Goal: Communication & Community: Answer question/provide support

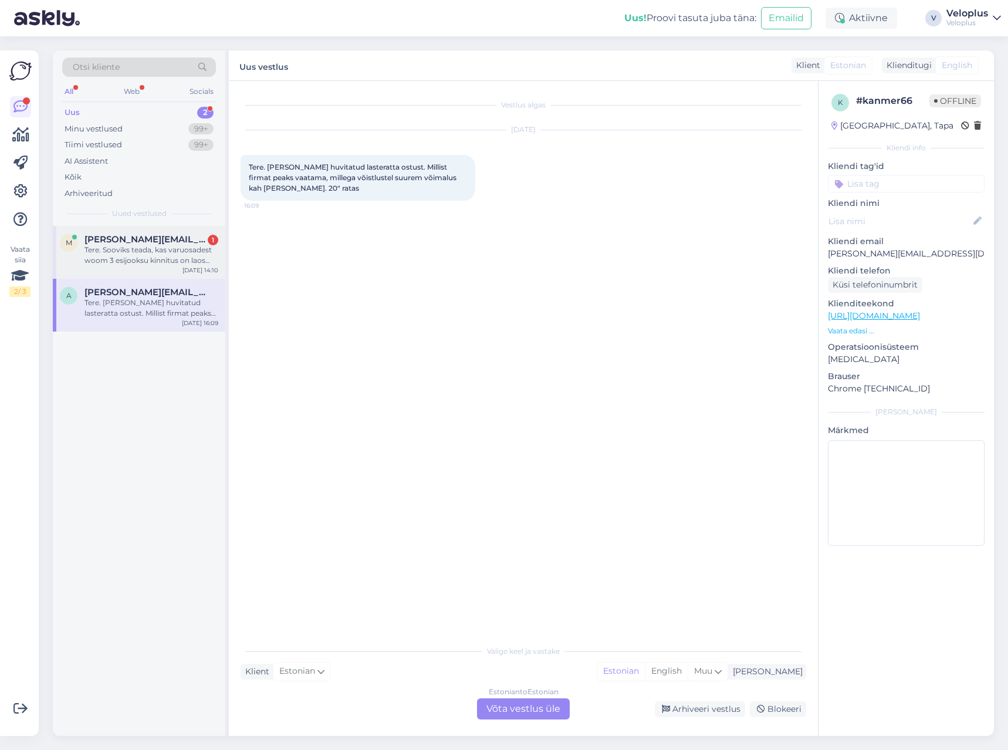
click at [163, 255] on div "Tere. Sooviks teada, kas varuosadest woom 3 esijooksu kinnitus on laos olemas?" at bounding box center [152, 255] width 134 height 21
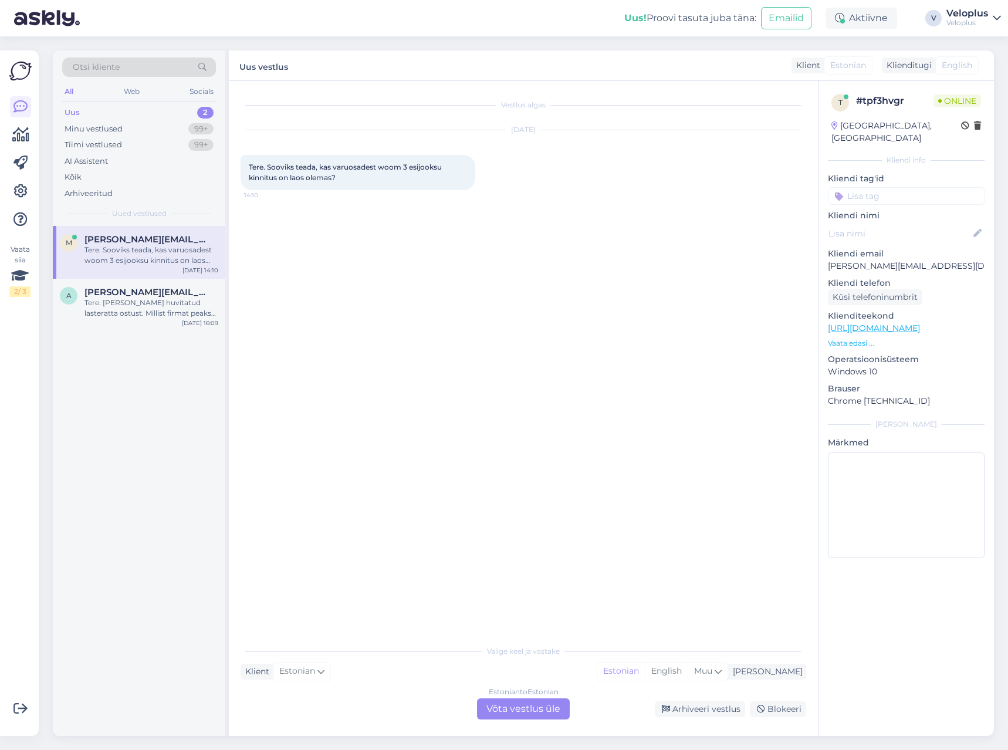
click at [524, 703] on div "Estonian to Estonian Võta vestlus üle" at bounding box center [523, 708] width 93 height 21
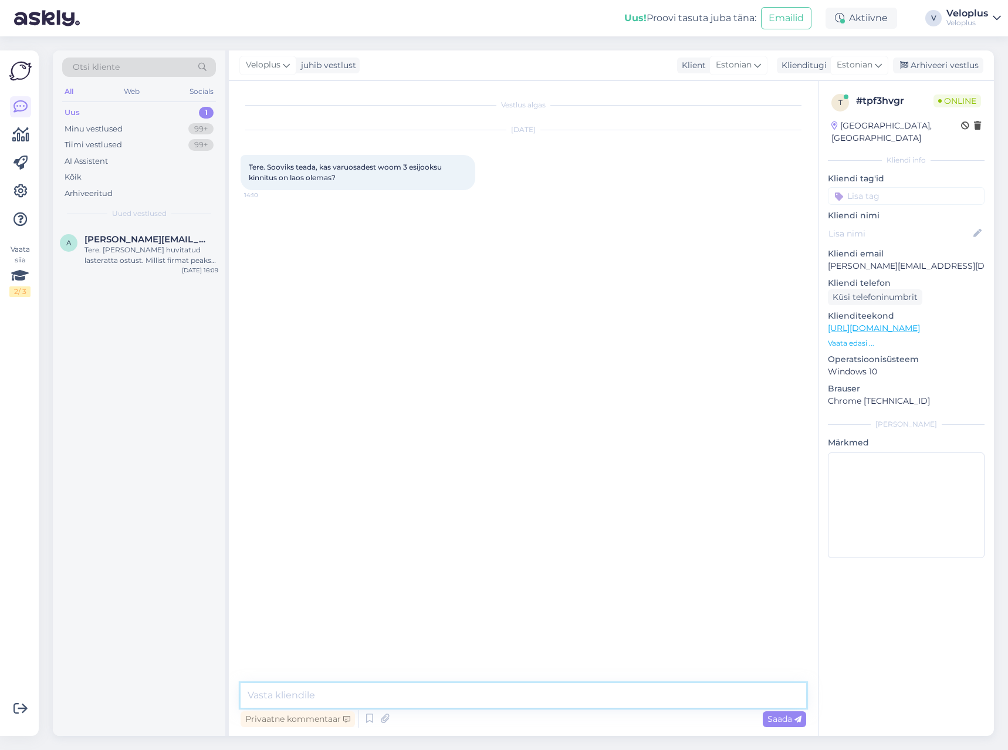
click at [503, 691] on textarea at bounding box center [524, 695] width 566 height 25
type textarea "Tere"
type textarea "K"
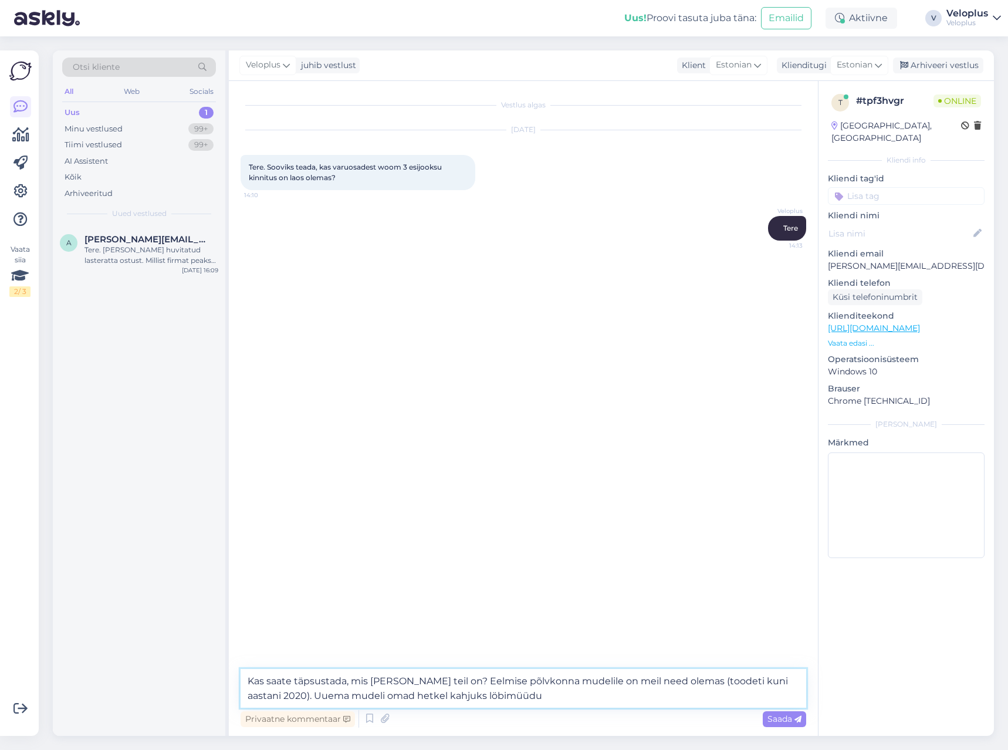
type textarea "Kas saate täpsustada, mis [PERSON_NAME] teil on? Eelmise põlvkonna mudelile on …"
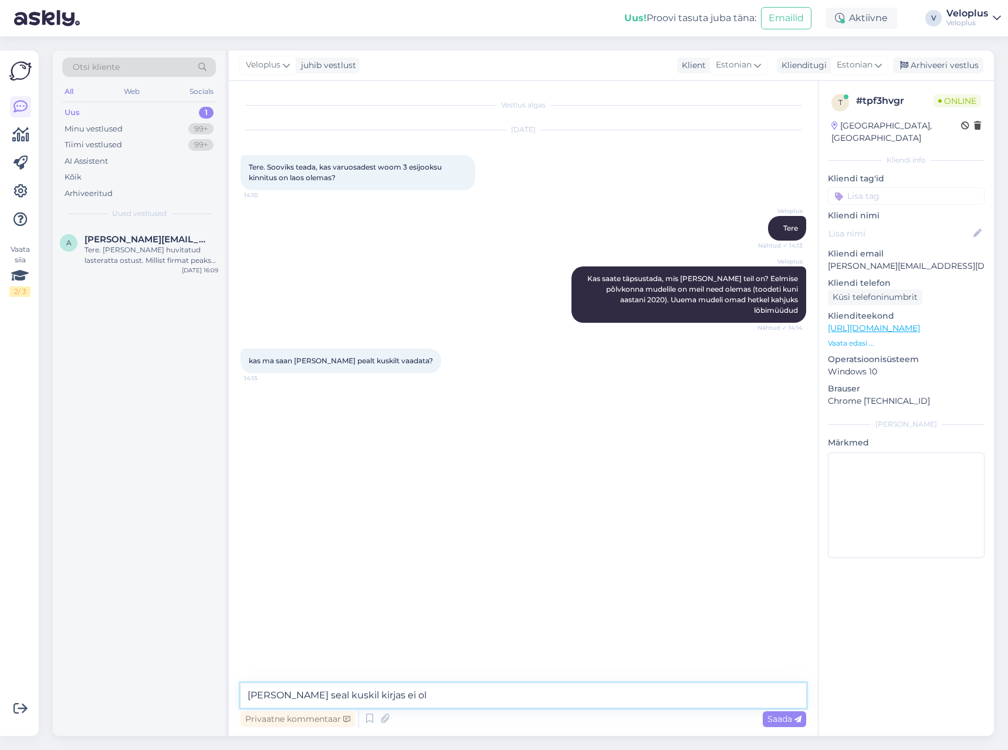
type textarea "[PERSON_NAME] seal kuskil kirjas ei ole"
type textarea "Millal ratas ostetud on, oskate öelda?"
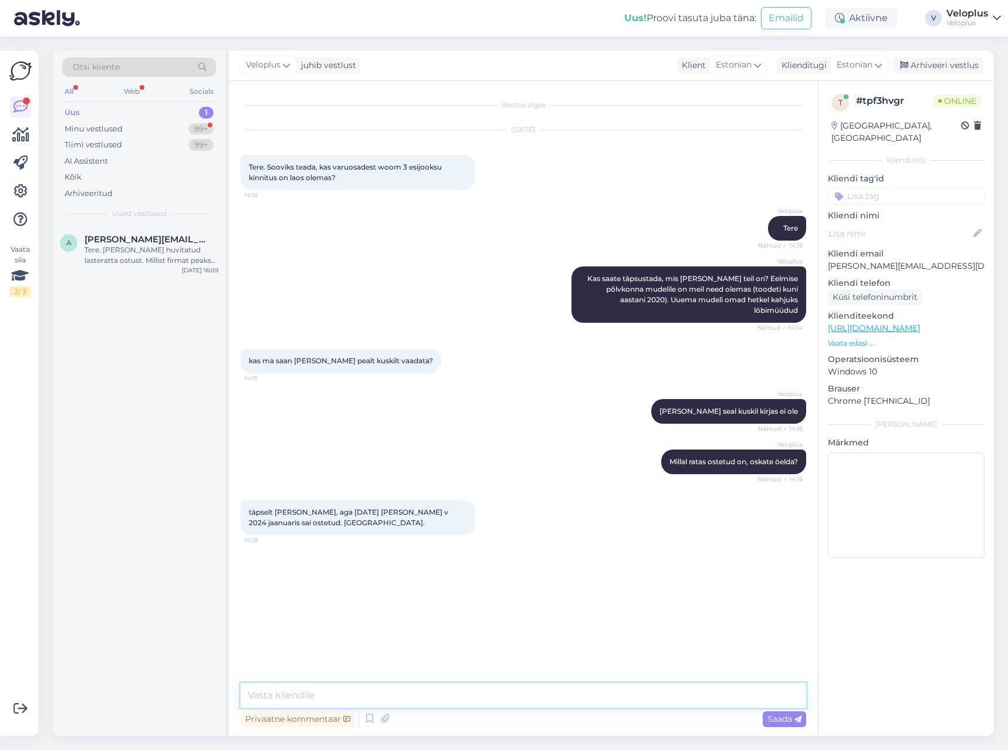
click at [329, 698] on textarea at bounding box center [524, 695] width 566 height 25
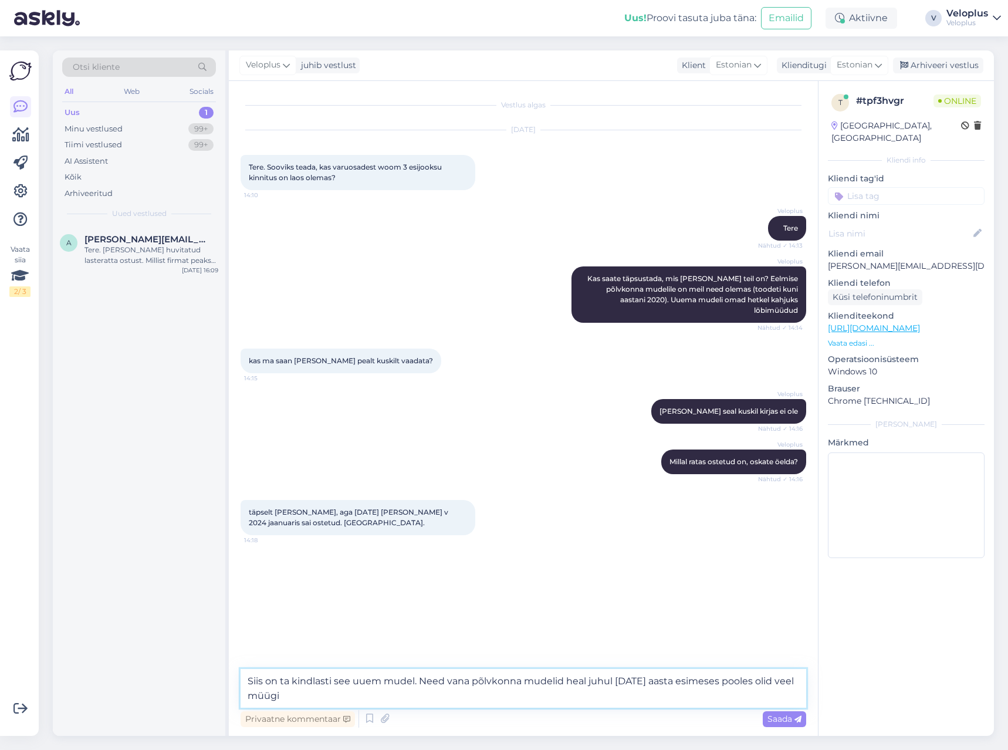
type textarea "Siis on ta kindlasti see uuem mudel. Need vana põlvkonna mudelid heal juhul [DA…"
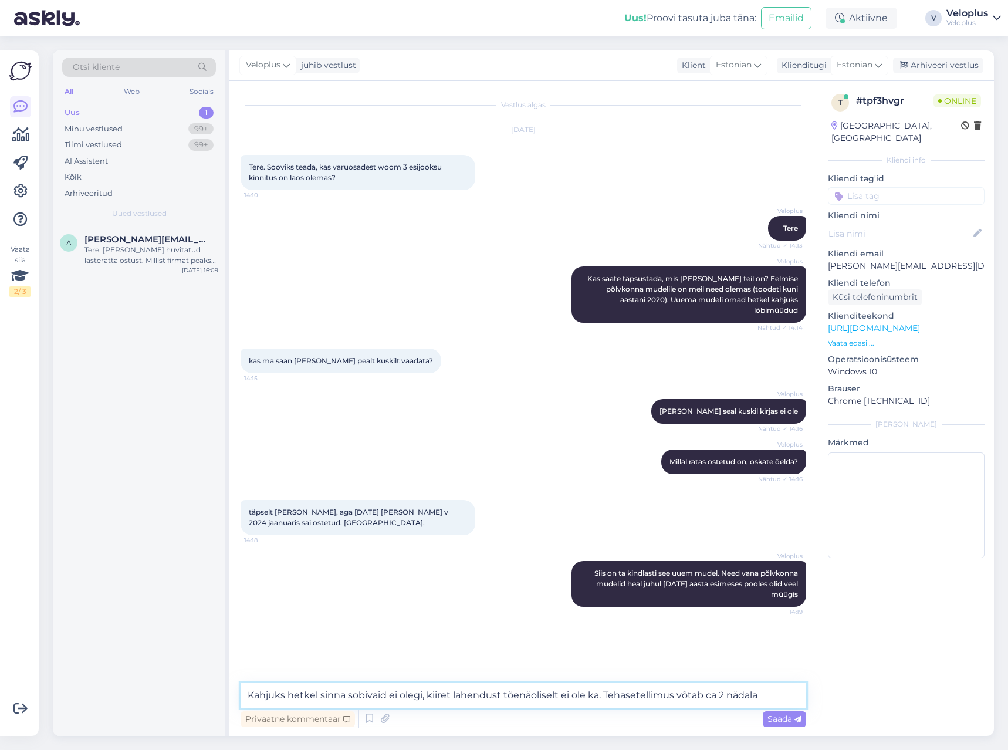
type textarea "Kahjuks hetkel sinna sobivaid ei olegi, kiiret lahendust tõenäoliselt ei ole ka…"
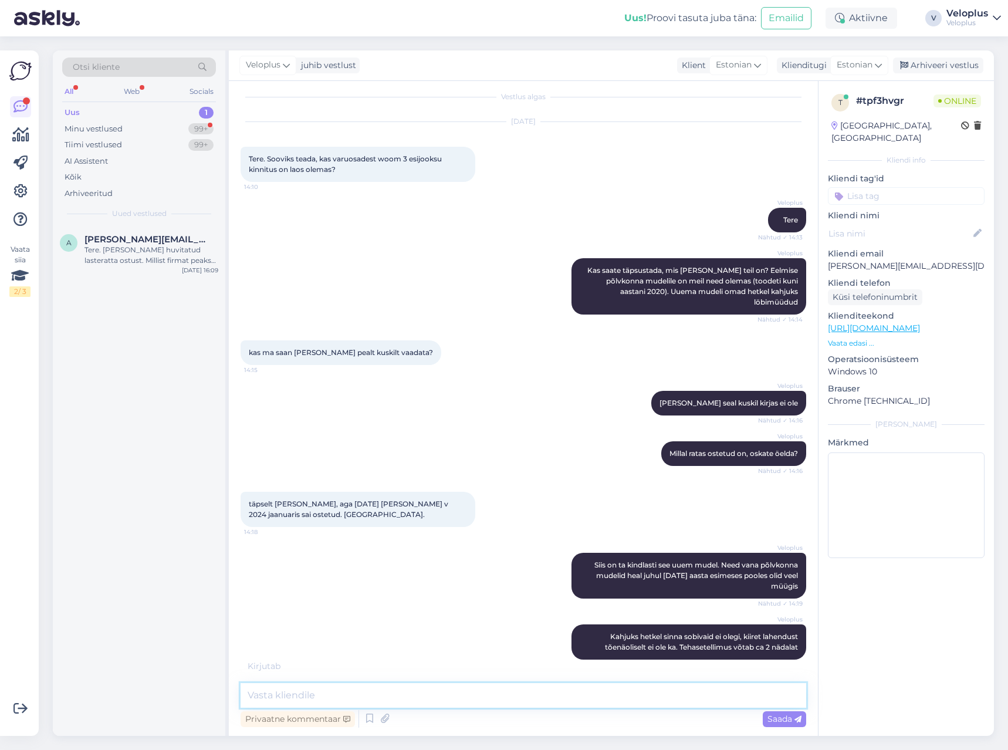
scroll to position [90, 0]
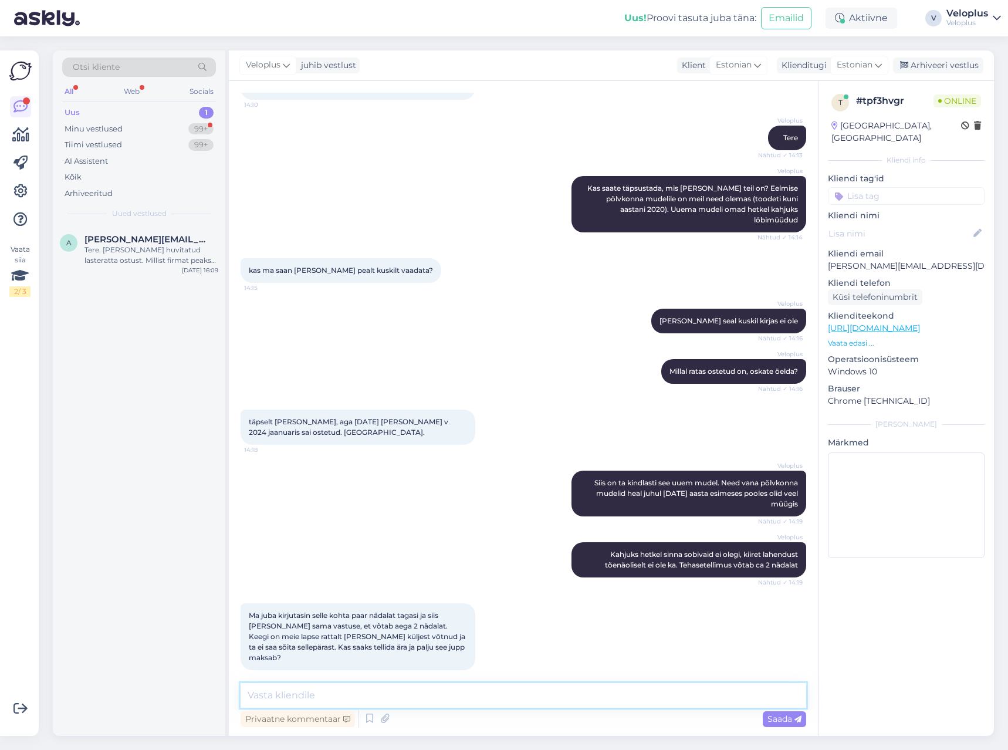
click at [357, 695] on textarea at bounding box center [524, 695] width 566 height 25
type textarea "Kohe täpsustan hinna"
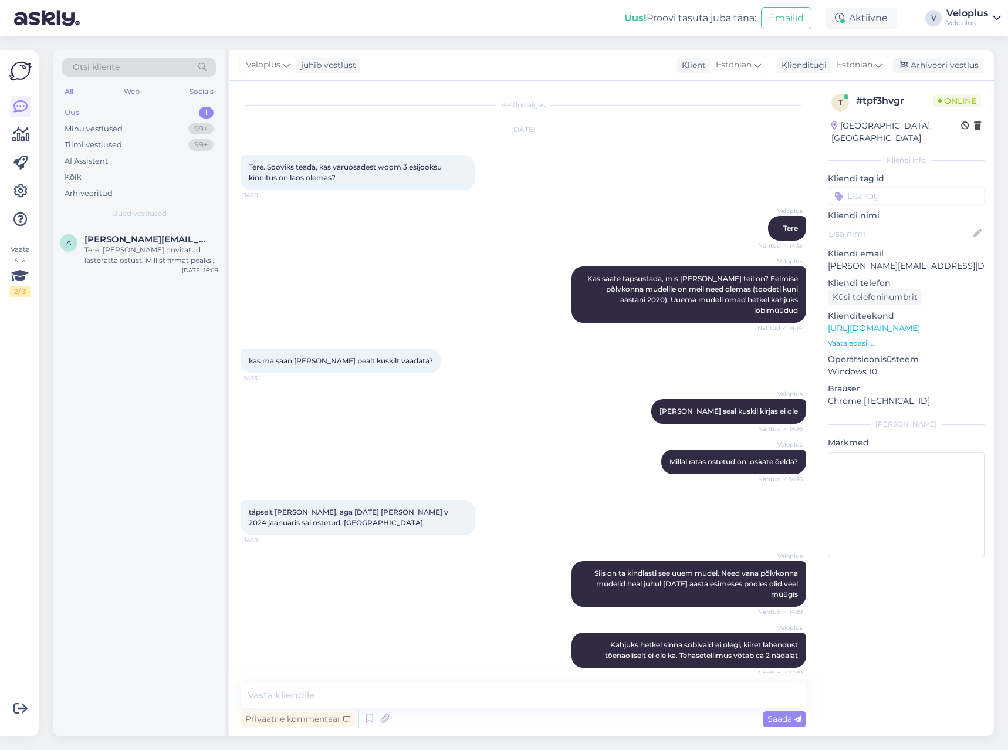
scroll to position [141, 0]
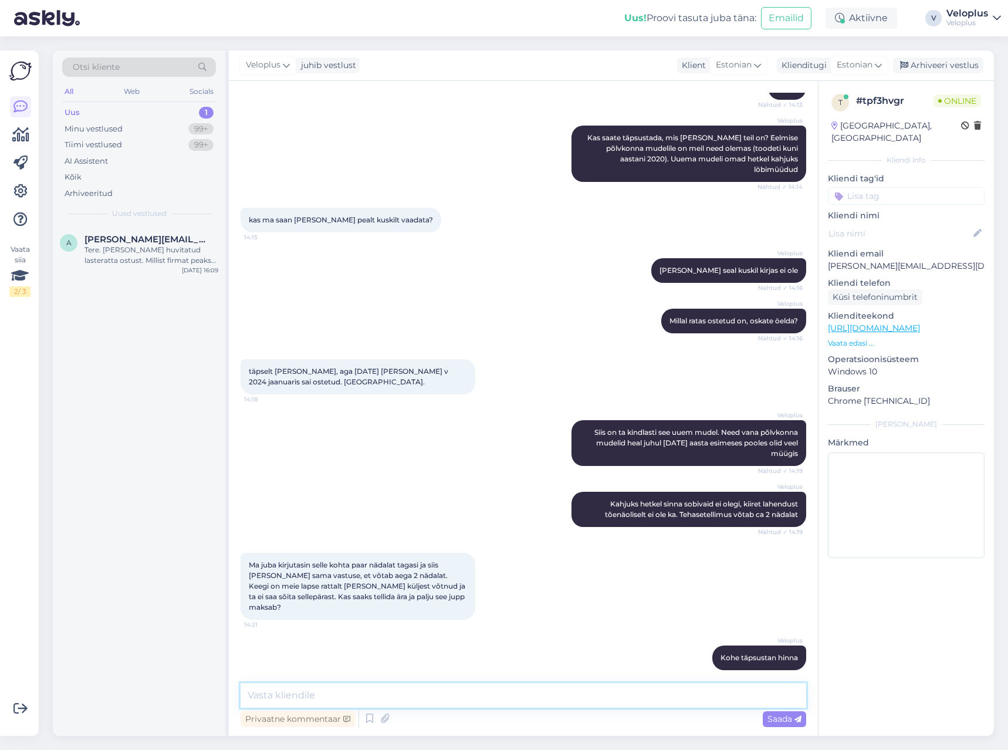
click at [543, 705] on textarea at bounding box center [524, 695] width 566 height 25
click at [484, 690] on textarea at bounding box center [524, 695] width 566 height 25
type textarea "10€ on hind"
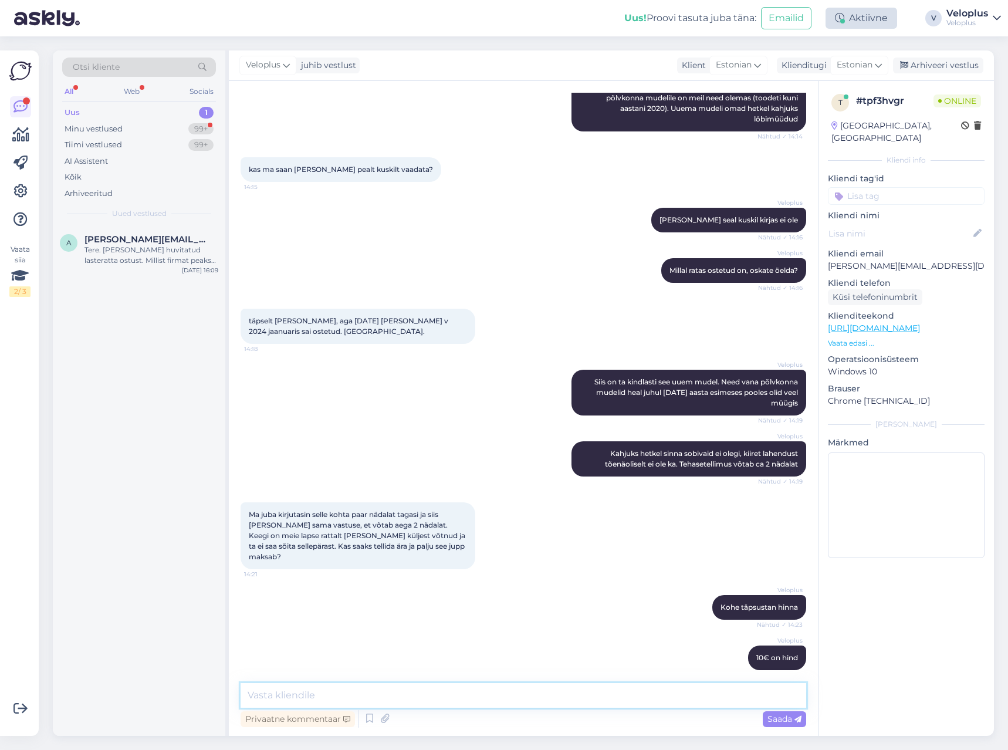
scroll to position [326, 0]
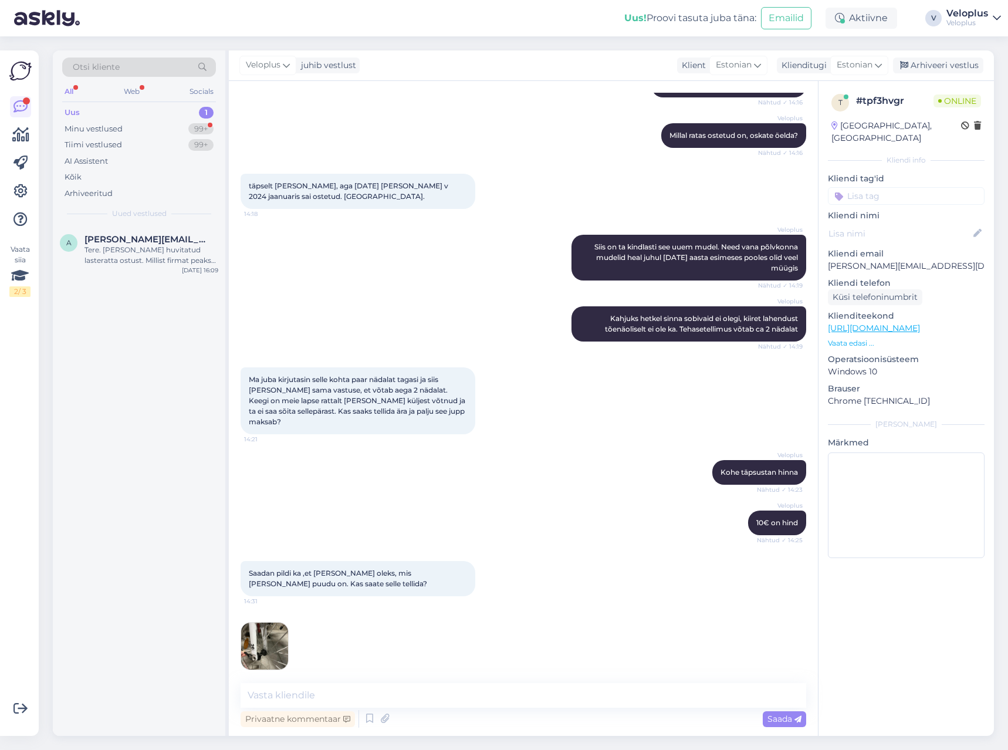
click at [269, 623] on img at bounding box center [264, 646] width 47 height 47
click at [337, 698] on textarea at bounding box center [524, 695] width 566 height 25
drag, startPoint x: 571, startPoint y: 696, endPoint x: 537, endPoint y: 691, distance: 34.3
click at [537, 691] on textarea "Selge, rääkisime erinevatest asjadest. See ju Woom 4, m" at bounding box center [524, 695] width 566 height 25
type textarea "Selge, rääkisime erinevatest asjadest. See ju Woom 4. [PERSON_NAME] kohe tehase…"
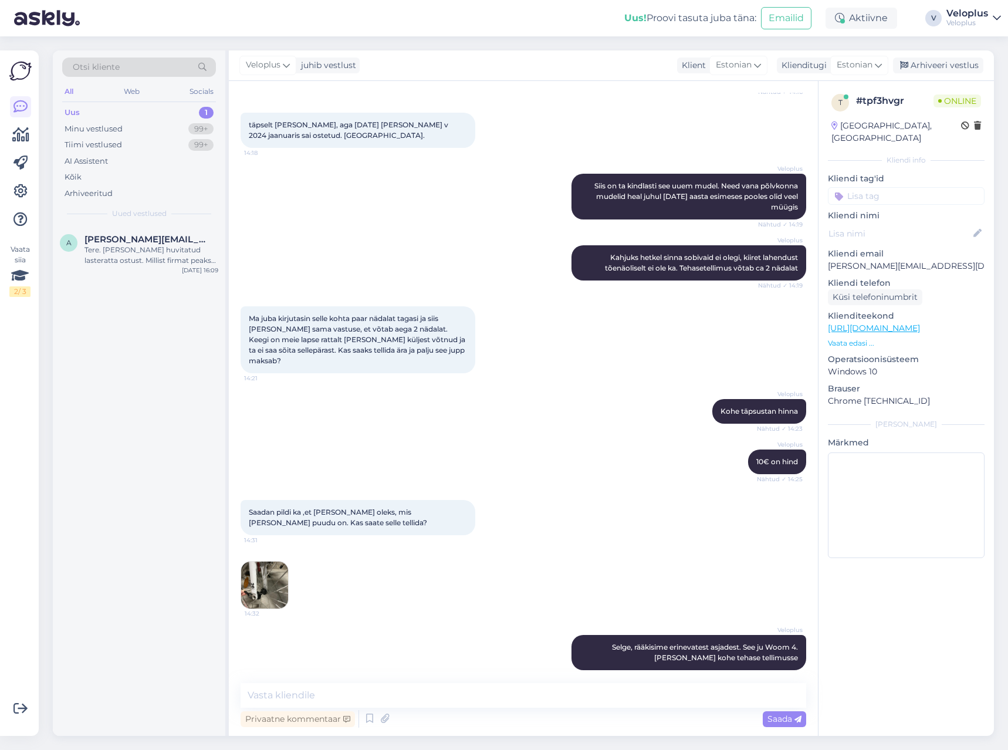
scroll to position [438, 0]
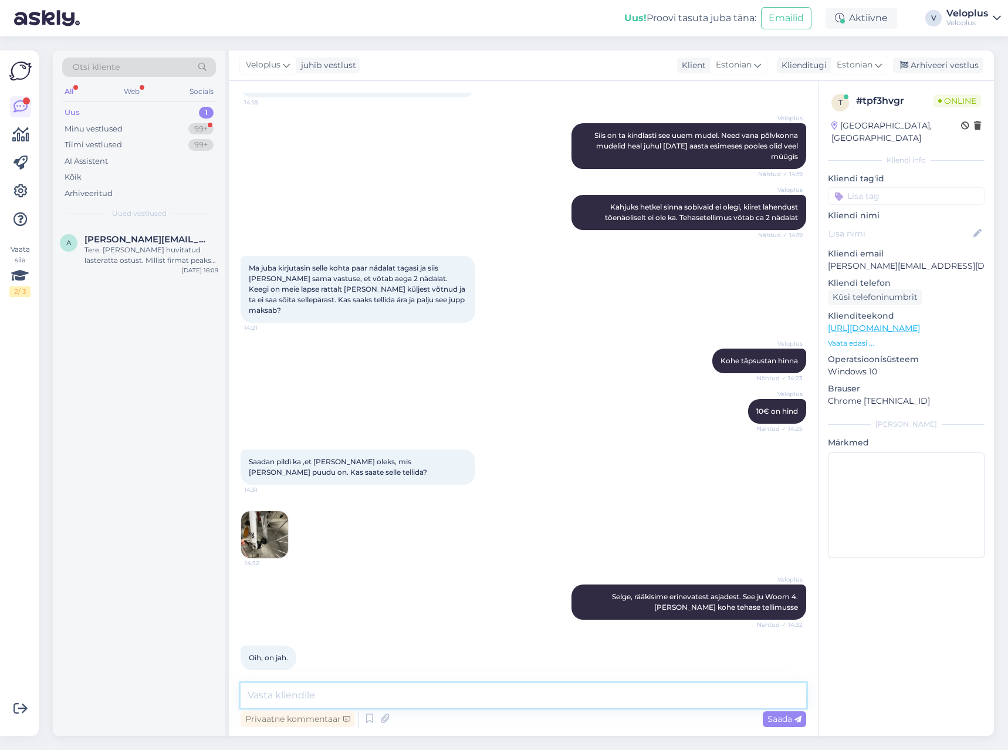
click at [325, 698] on textarea at bounding box center [524, 695] width 566 height 25
type textarea "Igatahes tehasesse tellimus saadetud. [PERSON_NAME] andke oma mail, saame teada…"
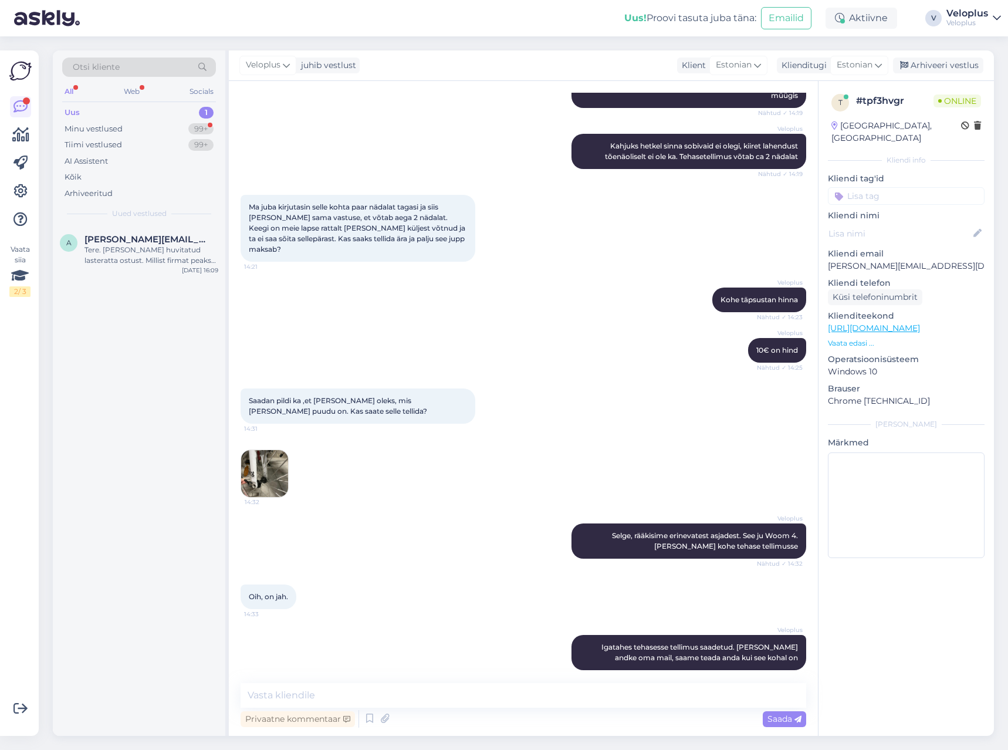
scroll to position [549, 0]
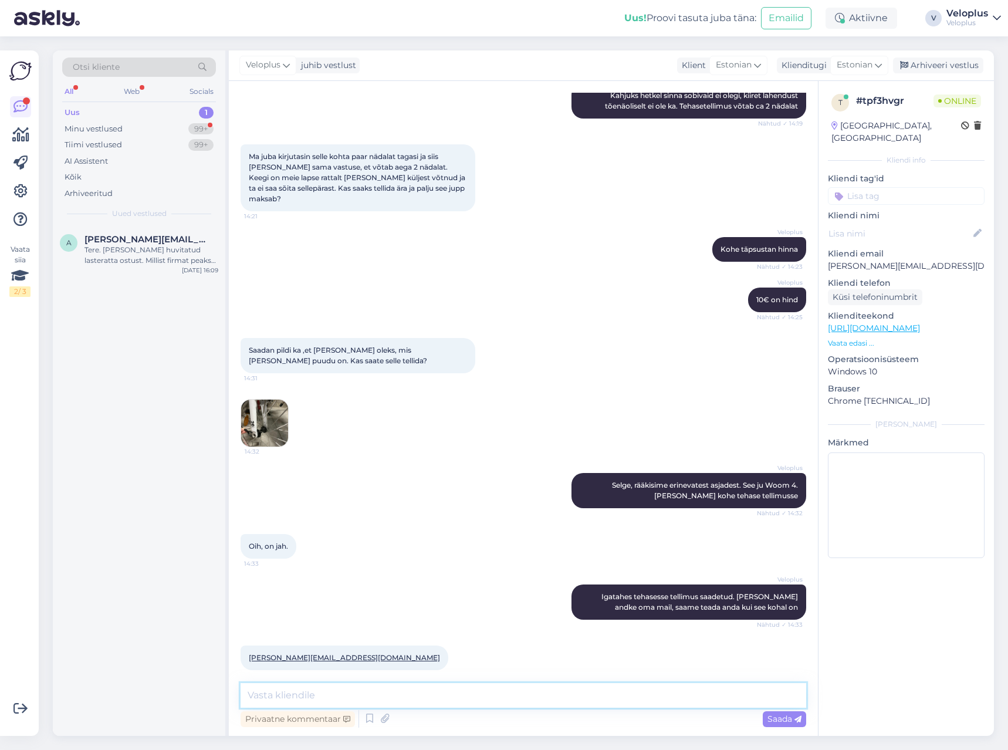
click at [531, 690] on textarea at bounding box center [524, 695] width 566 height 25
type textarea "Tänud"
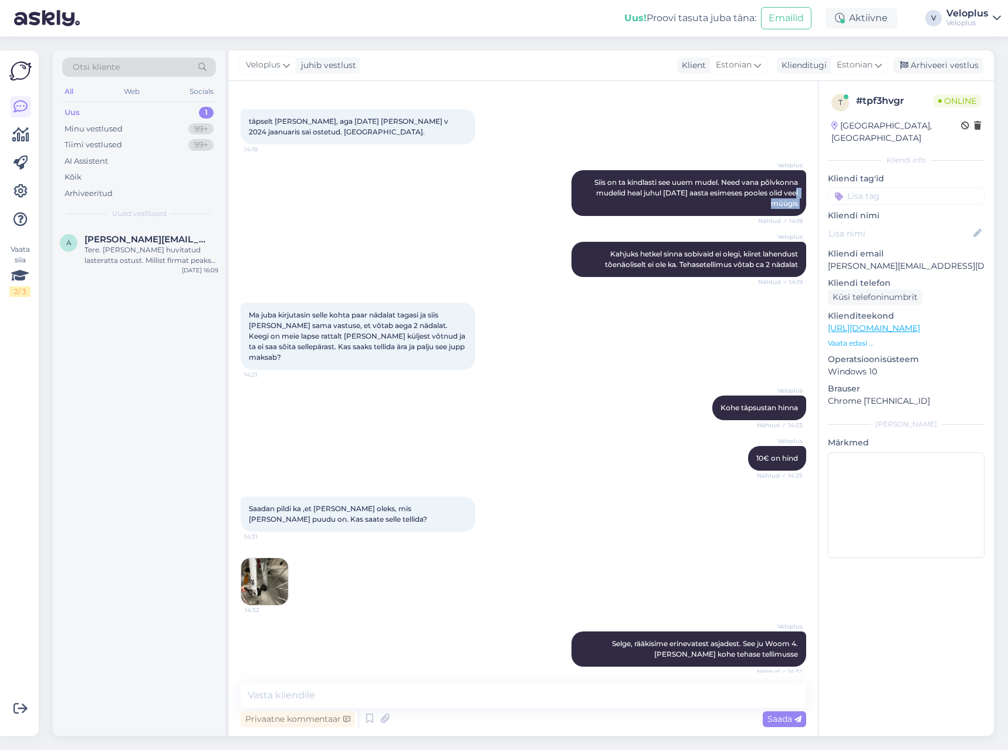
scroll to position [248, 0]
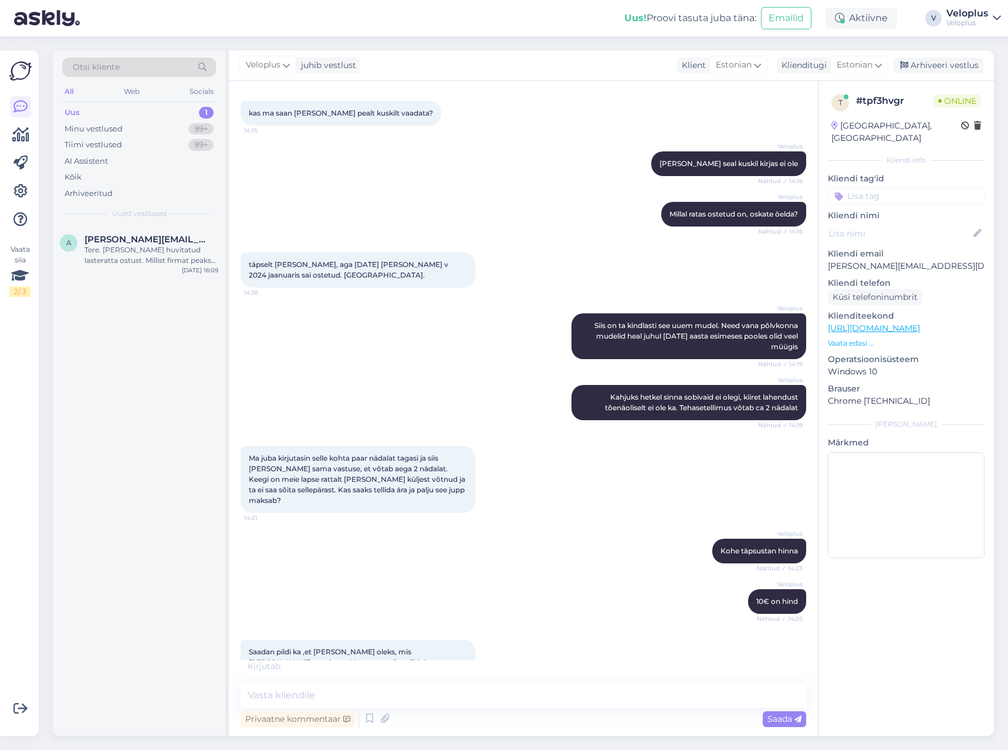
drag, startPoint x: 267, startPoint y: 216, endPoint x: 364, endPoint y: 155, distance: 115.0
click at [364, 155] on div "Veloplus [PERSON_NAME] seal kuskil kirjas ei ole Nähtud ✓ 14:16" at bounding box center [524, 164] width 566 height 50
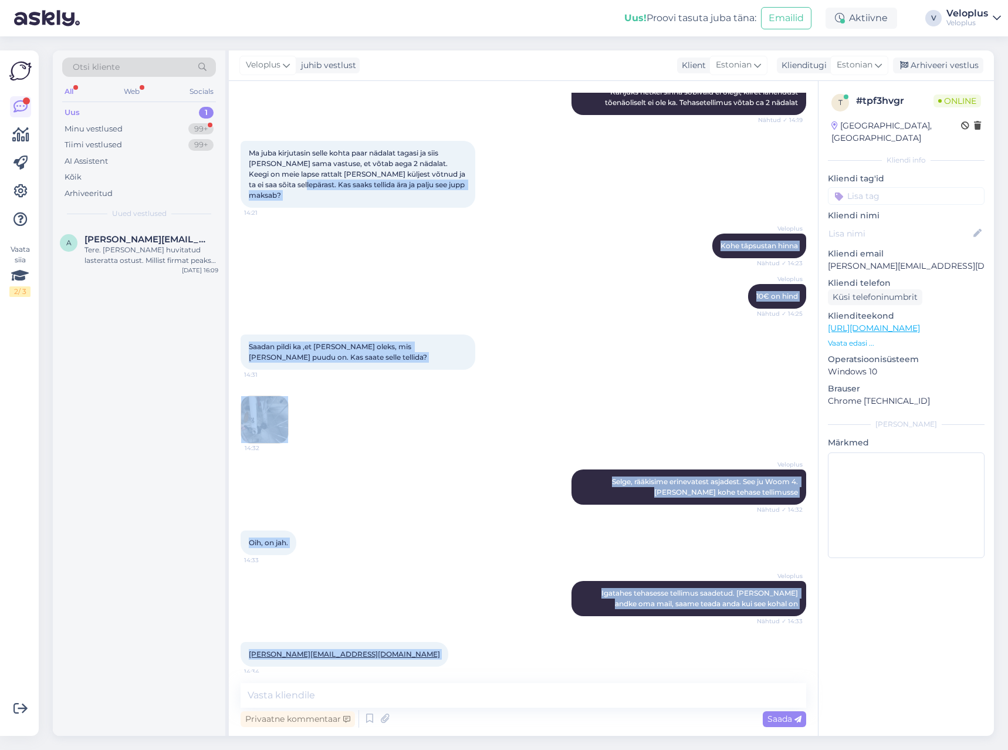
scroll to position [533, 0]
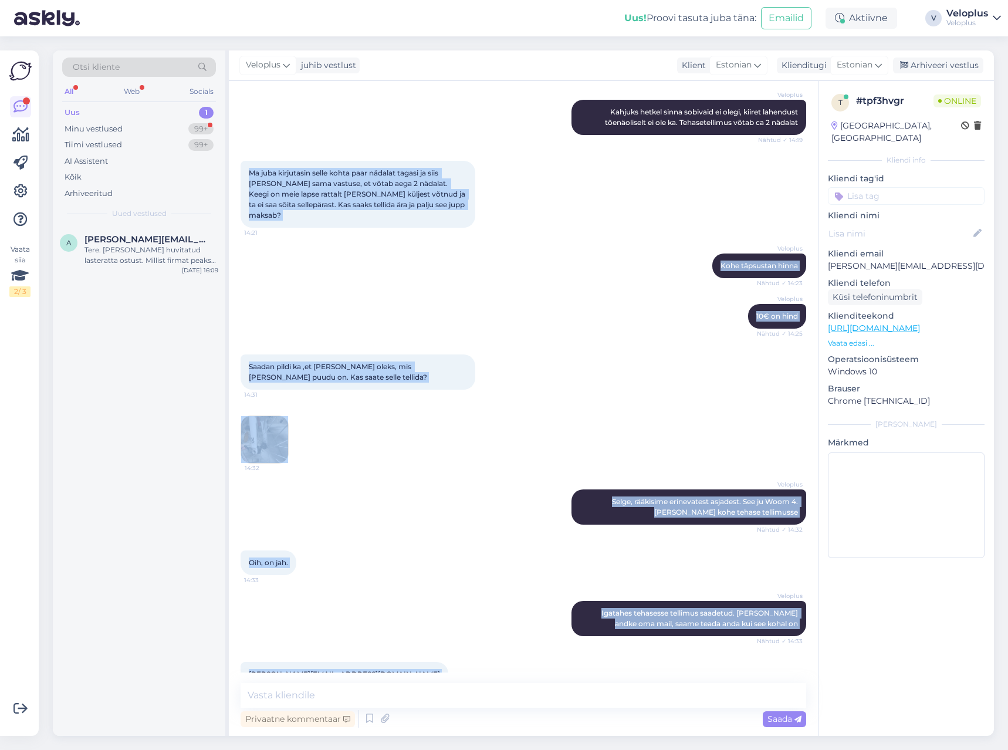
drag, startPoint x: 790, startPoint y: 636, endPoint x: 234, endPoint y: 171, distance: 725.4
click at [234, 171] on div "Vestlus algas [DATE] Tere. Sooviks teada, kas varuosadest woom 3 esijooksu kinn…" at bounding box center [523, 408] width 589 height 655
copy div "Ma juba kirjutasin selle kohta paar nädalat tagasi ja siis [PERSON_NAME] sama v…"
